Goal: Transaction & Acquisition: Download file/media

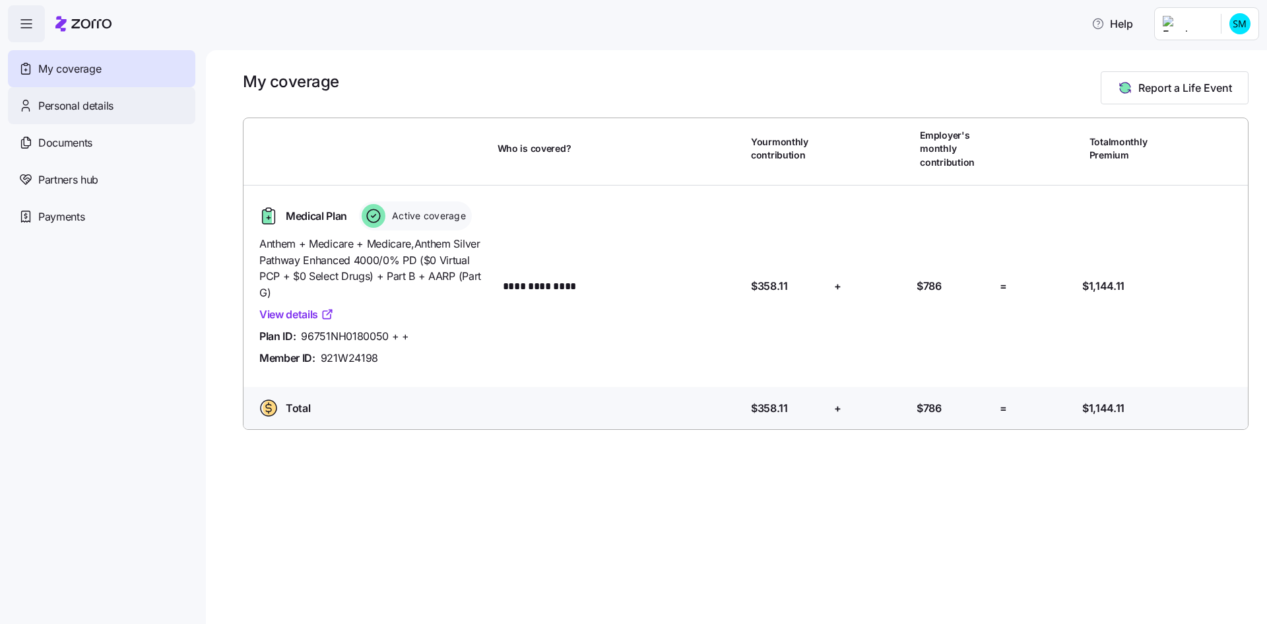
click at [66, 100] on span "Personal details" at bounding box center [75, 106] width 75 height 17
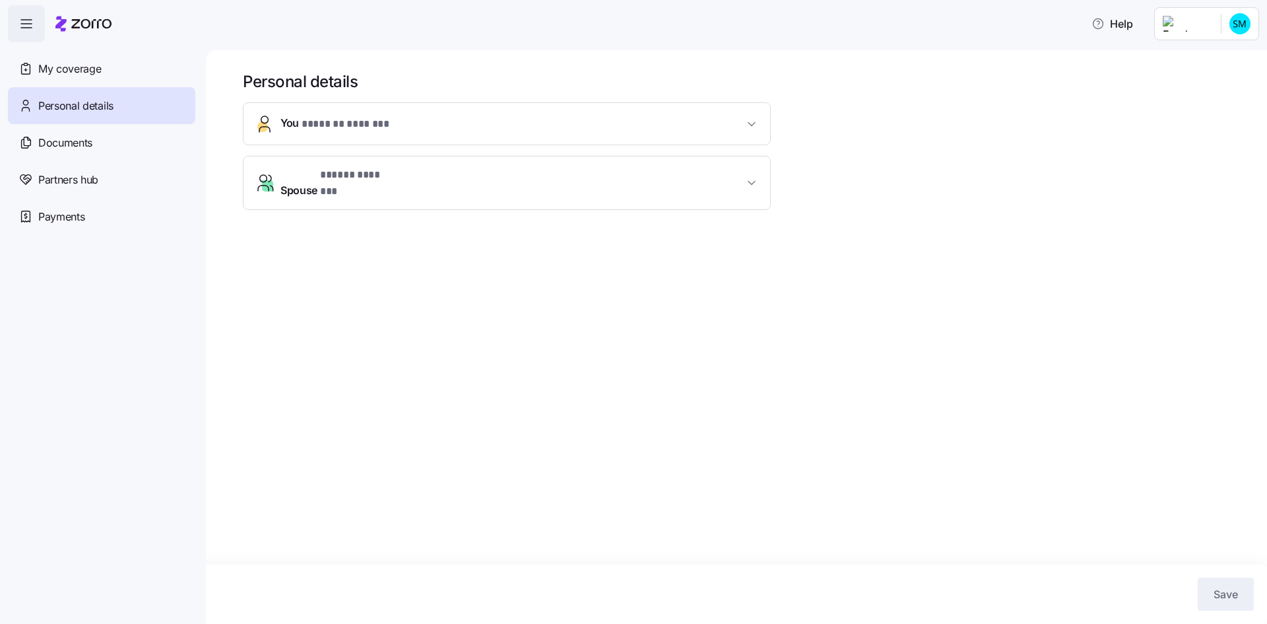
click at [752, 124] on icon "button" at bounding box center [751, 123] width 13 height 13
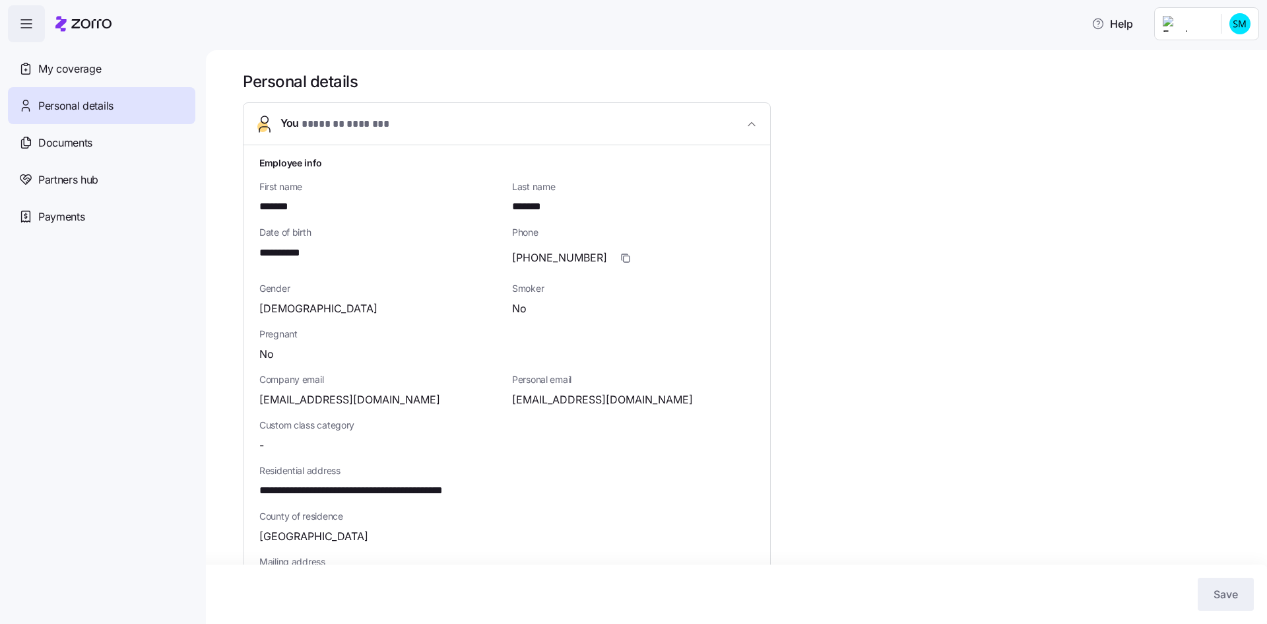
click at [745, 123] on span "button" at bounding box center [752, 123] width 16 height 13
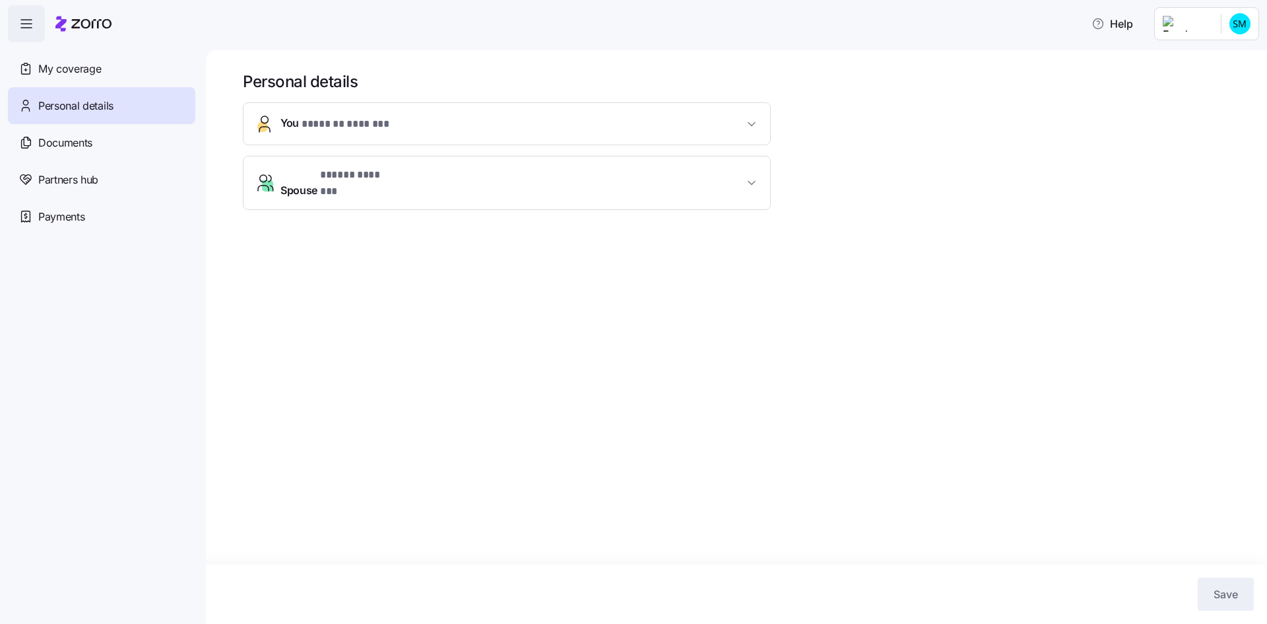
click at [748, 176] on icon "button" at bounding box center [751, 182] width 13 height 13
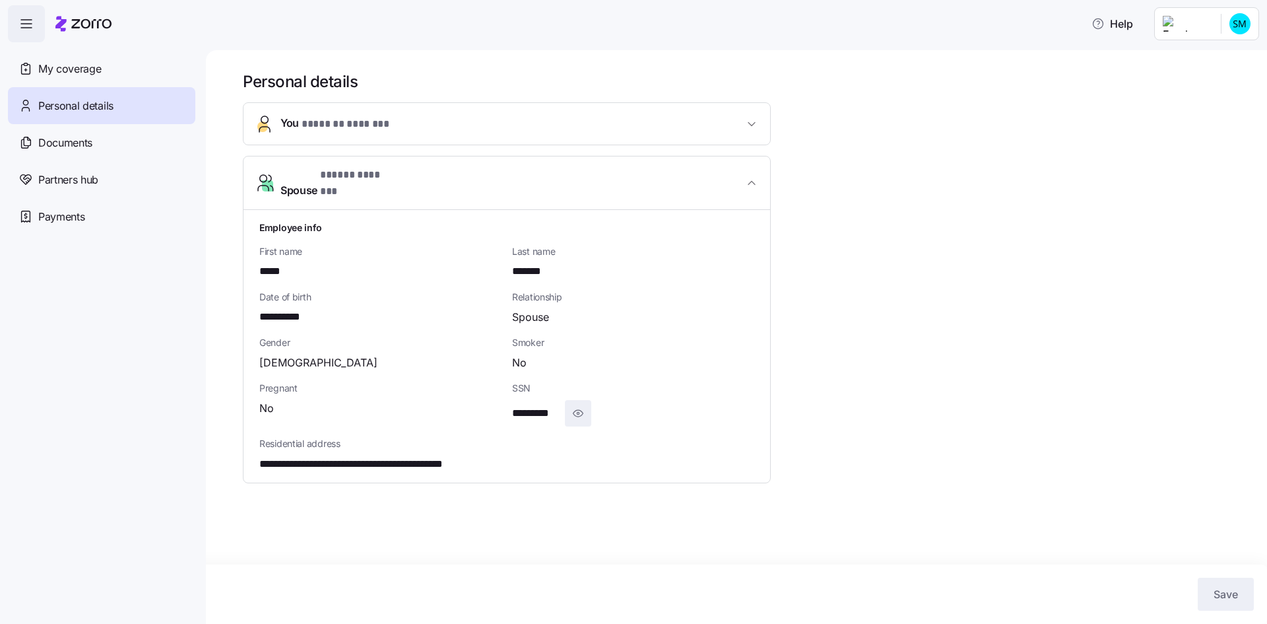
click at [577, 405] on icon "button" at bounding box center [578, 413] width 13 height 16
click at [599, 405] on icon "button" at bounding box center [599, 413] width 13 height 16
click at [746, 122] on icon "button" at bounding box center [751, 123] width 13 height 13
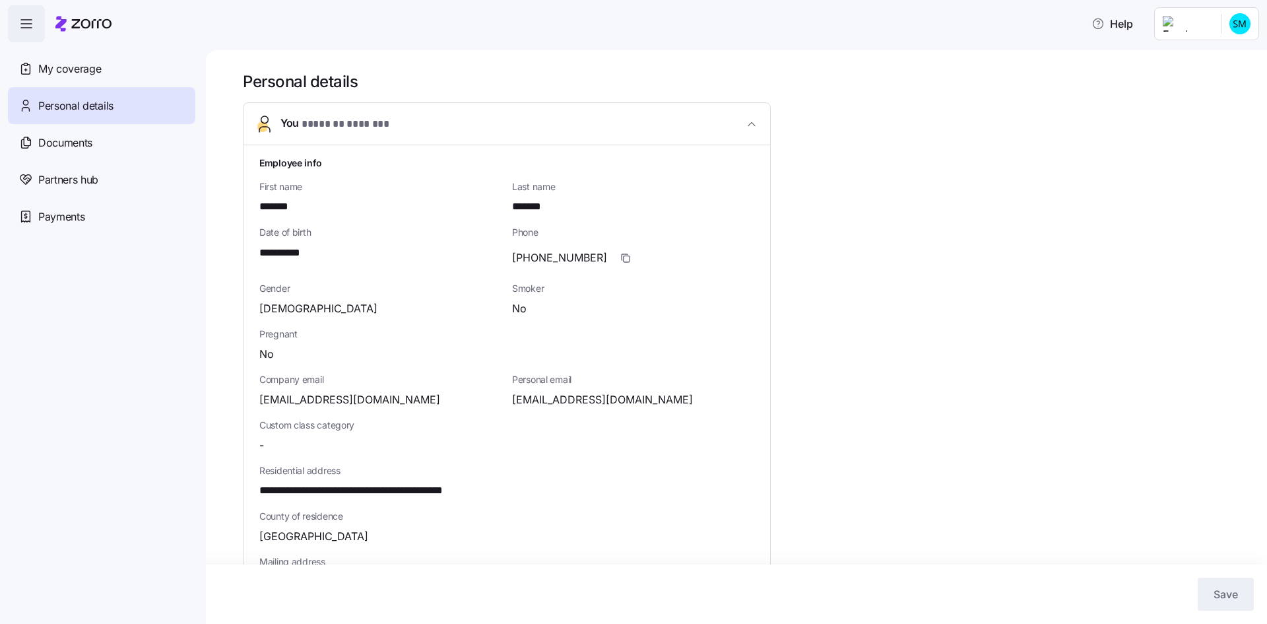
click at [752, 122] on icon "button" at bounding box center [751, 123] width 13 height 13
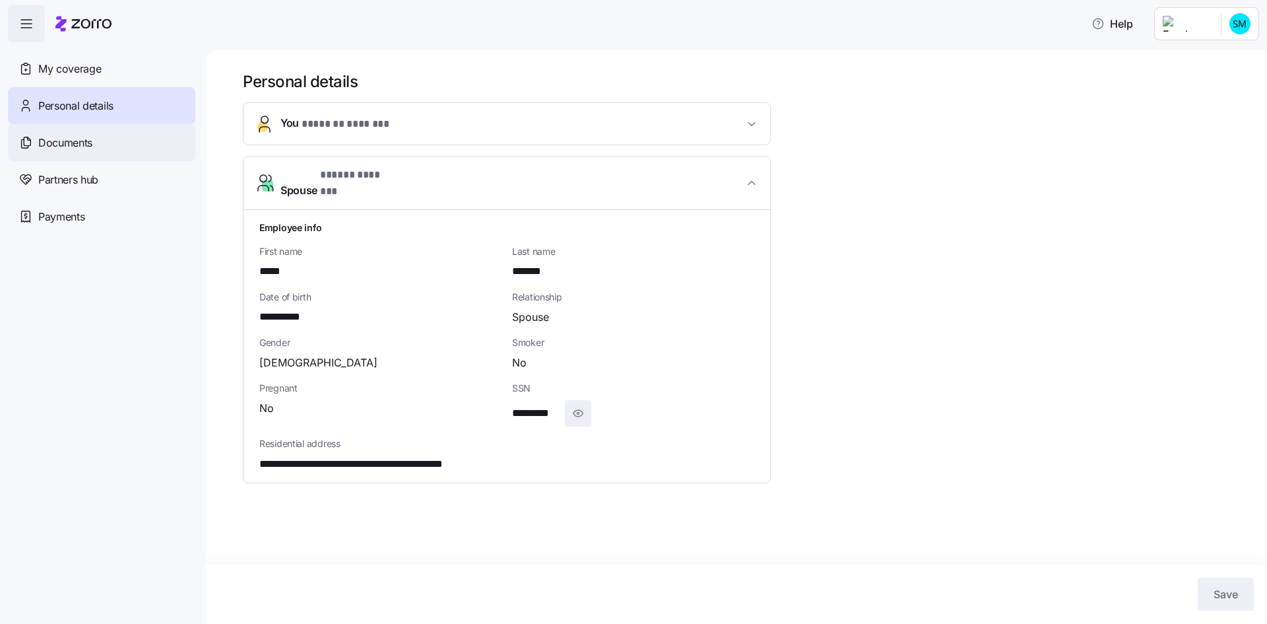
click at [53, 141] on span "Documents" at bounding box center [65, 143] width 54 height 17
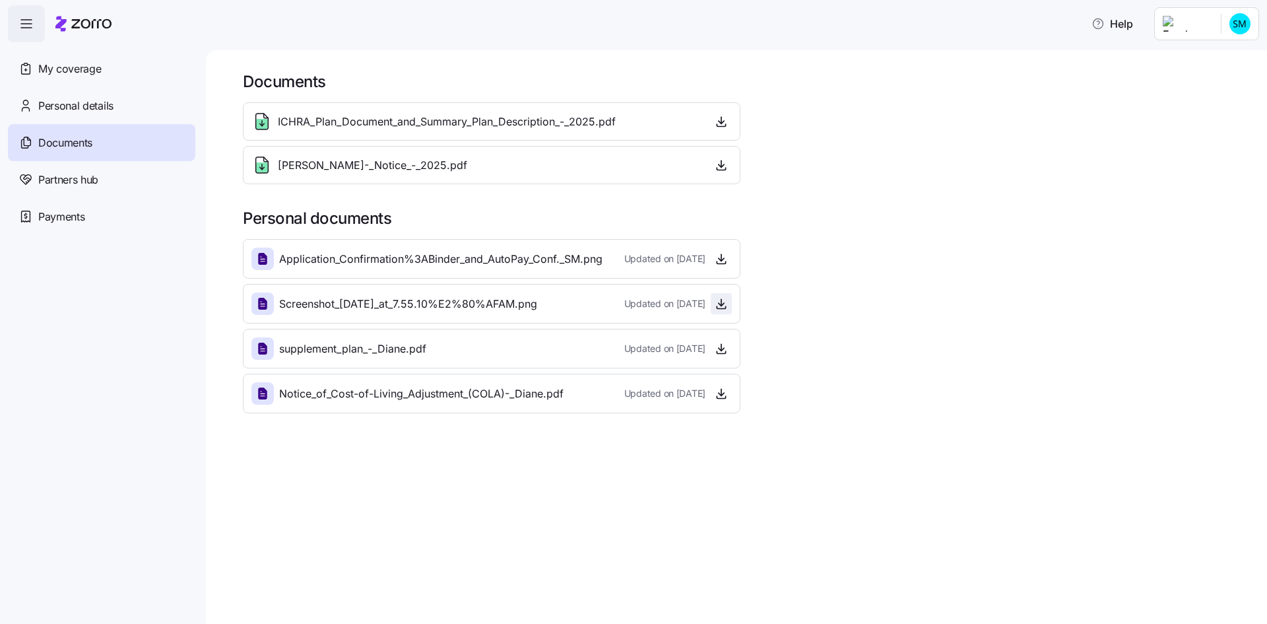
click at [719, 303] on icon "button" at bounding box center [721, 303] width 13 height 13
click at [721, 395] on icon "button" at bounding box center [721, 392] width 0 height 7
click at [721, 349] on icon "button" at bounding box center [721, 348] width 13 height 13
